Goal: Book appointment/travel/reservation

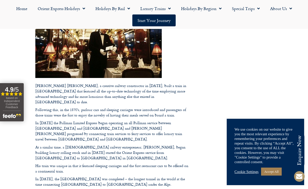
scroll to position [164, 0]
click at [276, 176] on link "Accept All" at bounding box center [271, 172] width 21 height 8
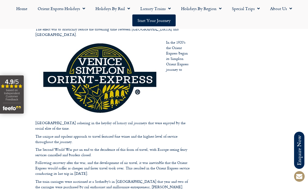
scroll to position [327, 0]
click at [82, 7] on span "Menu" at bounding box center [82, 8] width 5 height 9
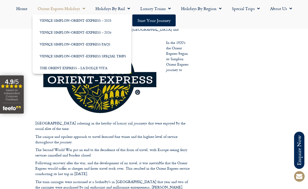
click at [51, 24] on link "Venice Simplon-Orient-Express – 2025" at bounding box center [82, 20] width 99 height 12
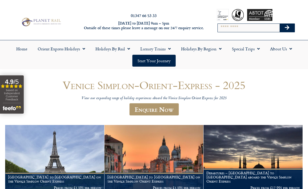
click at [151, 48] on link "Luxury Trains" at bounding box center [155, 49] width 41 height 12
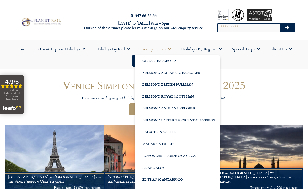
click at [154, 60] on link "Orient Express" at bounding box center [177, 61] width 85 height 12
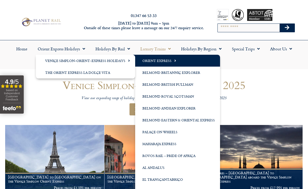
click at [153, 63] on link "Orient Express" at bounding box center [177, 61] width 85 height 12
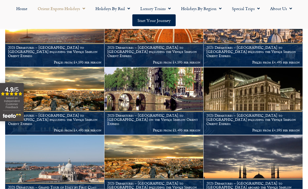
scroll to position [324, 0]
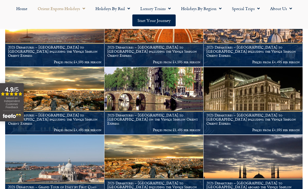
click at [47, 185] on h1 "2025 Departures – Grand Tour of Italy by First Class Rail & the Venice Simplon …" at bounding box center [54, 189] width 93 height 8
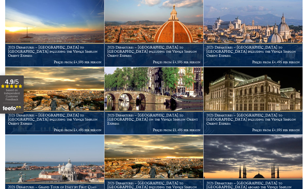
scroll to position [339, 0]
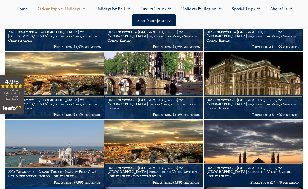
click at [308, 38] on div "Venice Simplon Orient Express Holidays The Venice Simplon Orient Express is pos…" at bounding box center [154, 65] width 308 height 671
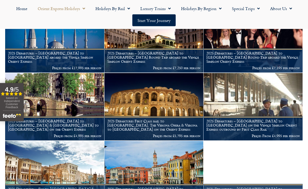
scroll to position [543, 0]
